Goal: Check status

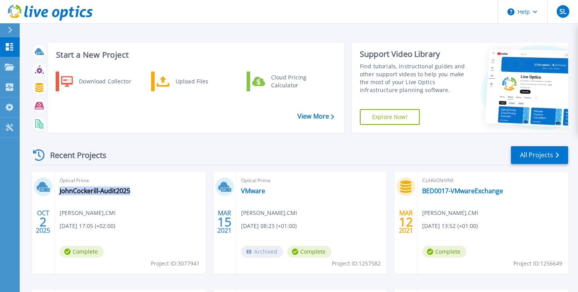
drag, startPoint x: 133, startPoint y: 192, endPoint x: 55, endPoint y: 194, distance: 77.8
click at [55, 194] on div "Optical Prime JohnCockerill-Audit2025 Simon Leist , CMI 10/02/2025, 17:05 (+02:…" at bounding box center [130, 222] width 151 height 102
copy link "JohnCockerill-Audit2025"
click at [240, 283] on div "OCT 2 2025 Optical Prime JohnCockerill-Audit2025 Simon Leist , CMI 10/02/2025, …" at bounding box center [296, 289] width 544 height 236
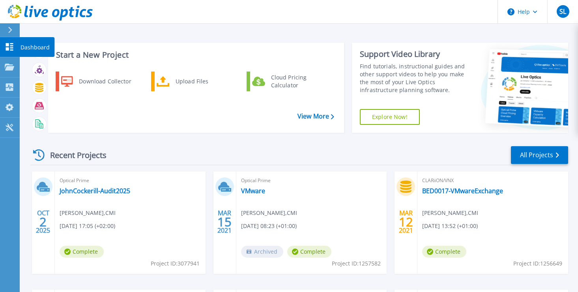
click at [10, 48] on icon at bounding box center [10, 47] width 8 height 8
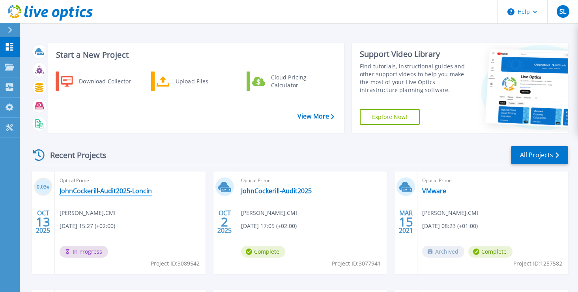
click at [95, 190] on link "JohnCockerill-Audit2025-Loncin" at bounding box center [106, 191] width 92 height 8
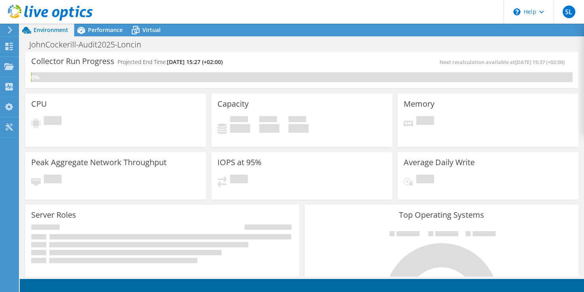
click at [11, 30] on use at bounding box center [10, 29] width 4 height 7
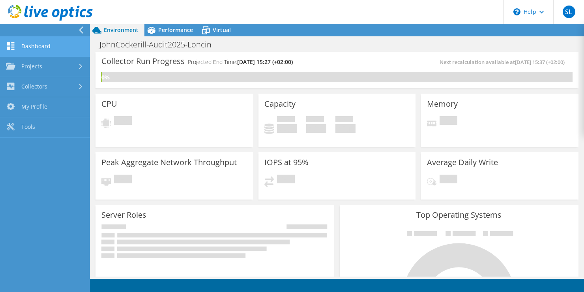
click at [32, 39] on link "Dashboard" at bounding box center [45, 47] width 90 height 20
